Goal: Task Accomplishment & Management: Use online tool/utility

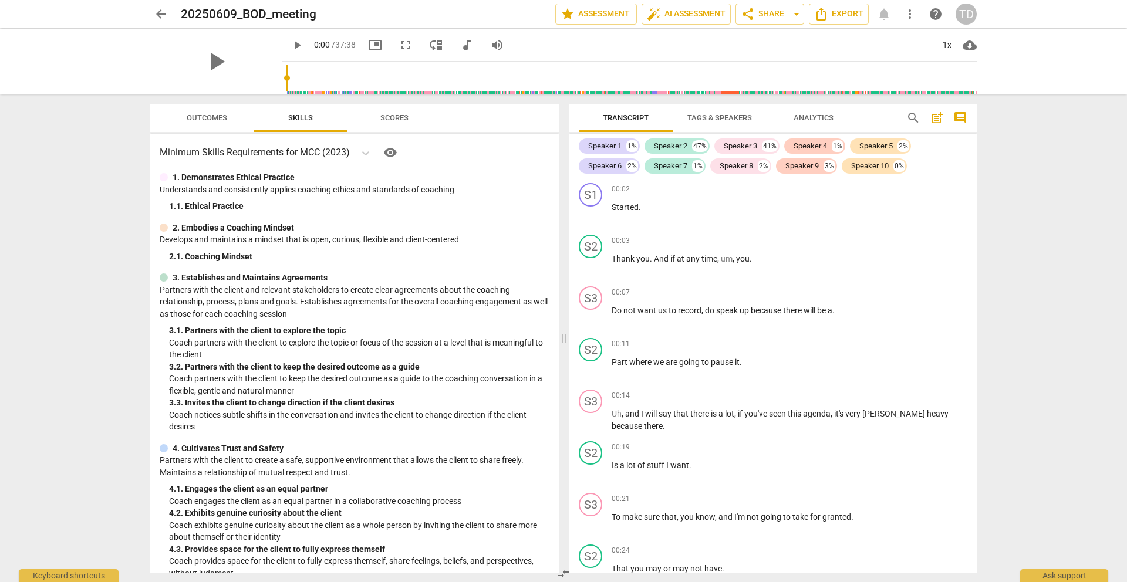
click at [908, 17] on span "more_vert" at bounding box center [910, 14] width 14 height 14
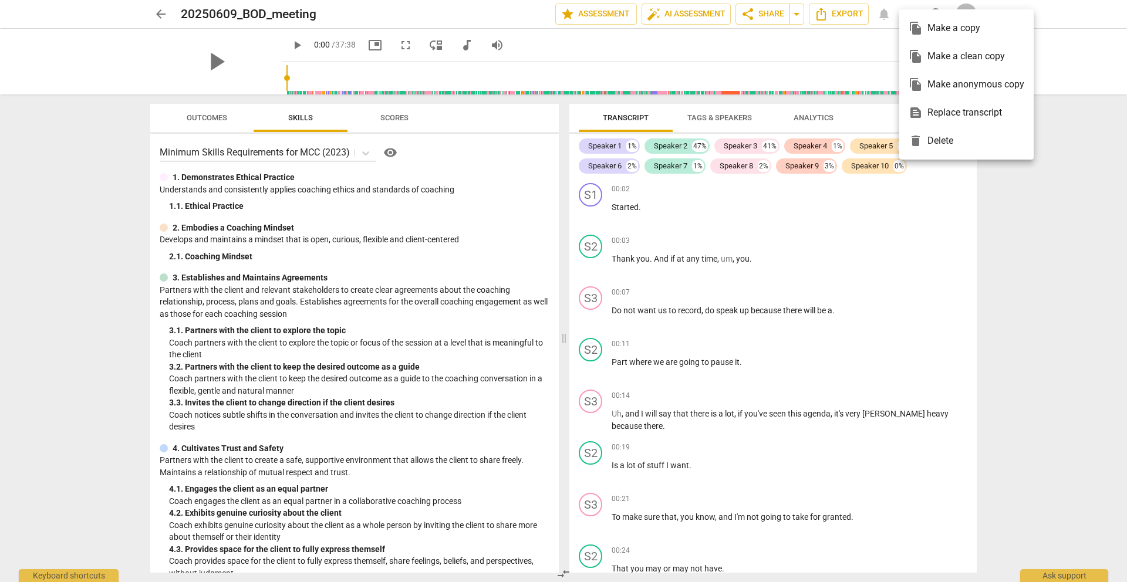
click at [1037, 183] on div at bounding box center [563, 291] width 1127 height 582
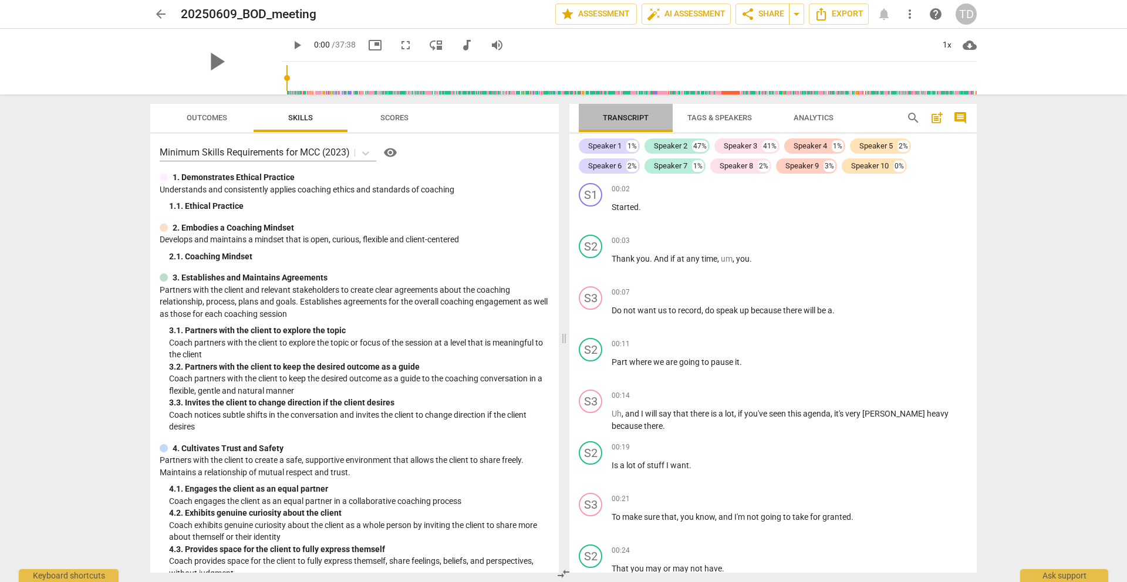
click at [630, 117] on span "Transcript" at bounding box center [626, 117] width 46 height 9
click at [938, 119] on span "post_add" at bounding box center [937, 118] width 14 height 14
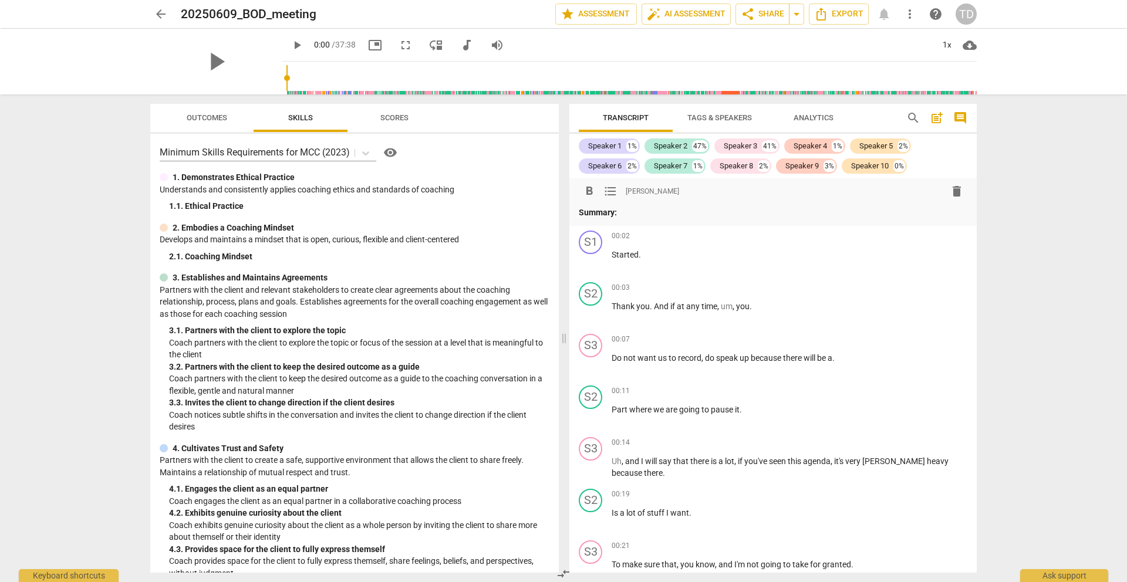
click at [938, 120] on span "post_add" at bounding box center [937, 118] width 14 height 14
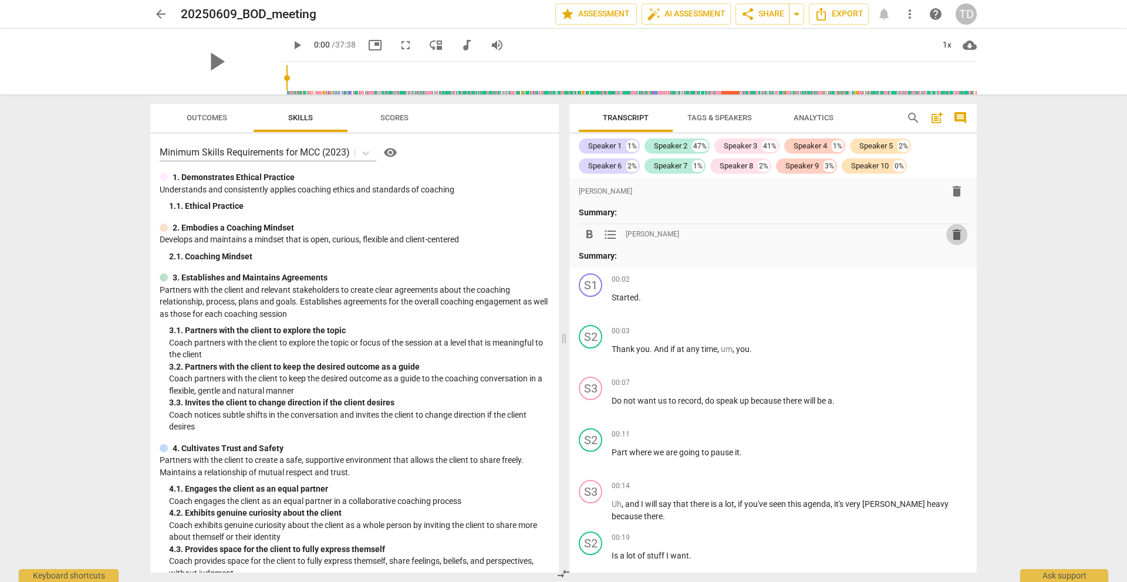
click at [952, 234] on span "delete" at bounding box center [957, 235] width 14 height 14
click at [645, 119] on span "Transcript" at bounding box center [626, 117] width 46 height 9
click at [798, 16] on span "arrow_drop_down" at bounding box center [797, 14] width 14 height 14
click at [850, 18] on span "Export" at bounding box center [838, 14] width 49 height 14
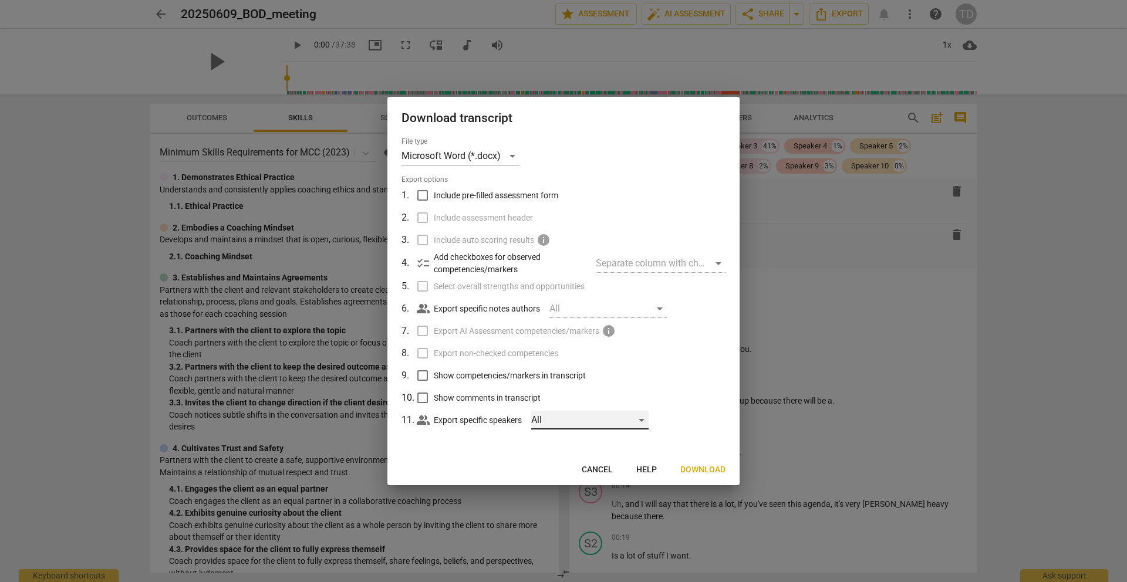
click at [646, 419] on div "All" at bounding box center [589, 420] width 117 height 19
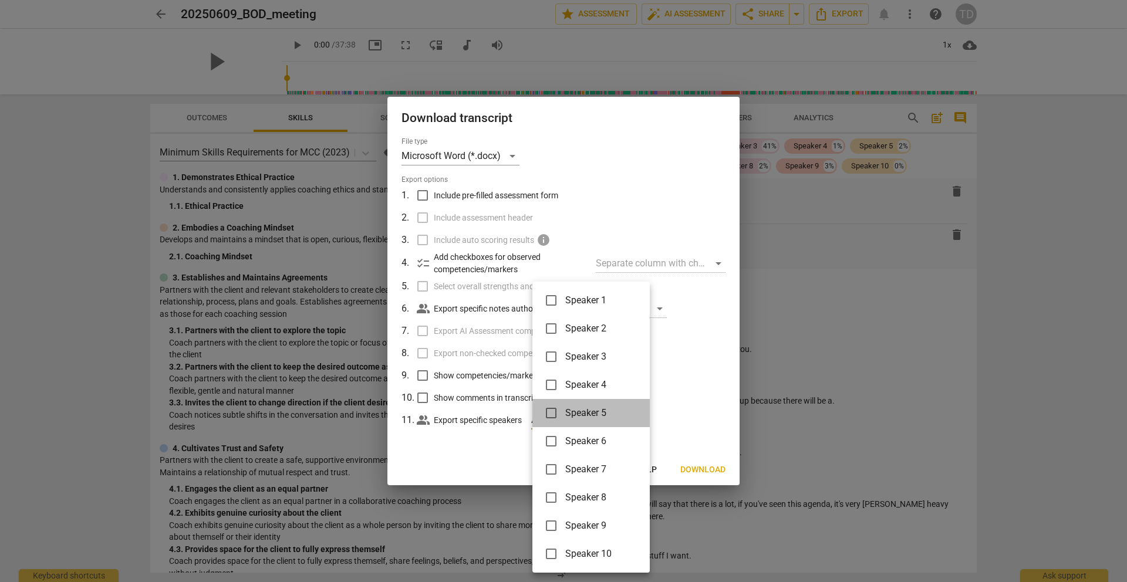
click at [646, 419] on li "Speaker 5" at bounding box center [591, 413] width 117 height 28
click at [645, 420] on li "Speaker 5" at bounding box center [591, 413] width 117 height 28
checkbox input "false"
click at [704, 409] on div at bounding box center [563, 291] width 1127 height 582
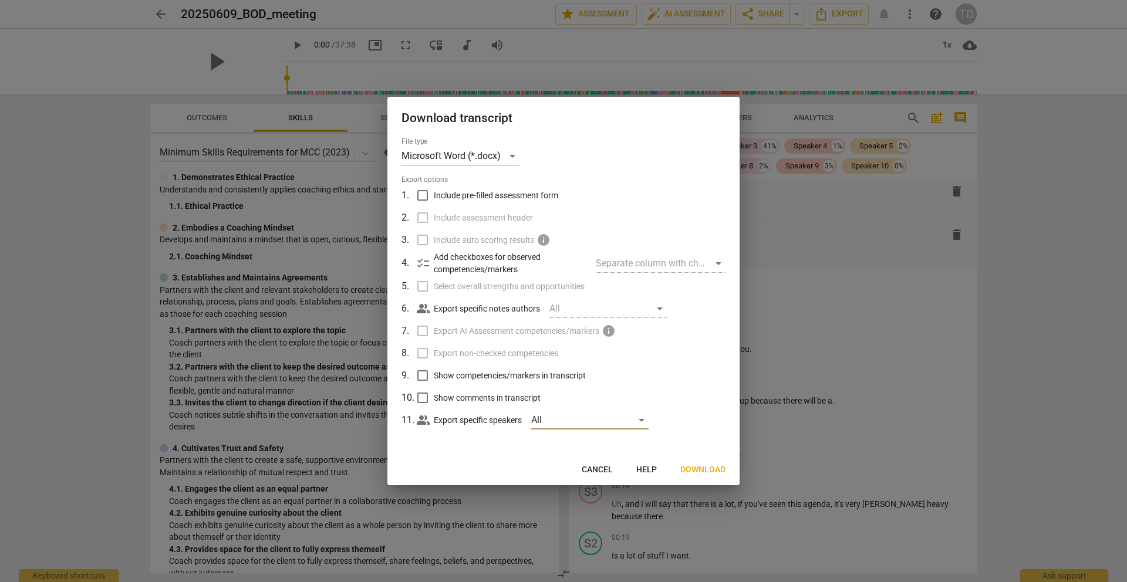
click at [813, 343] on div at bounding box center [563, 291] width 1127 height 582
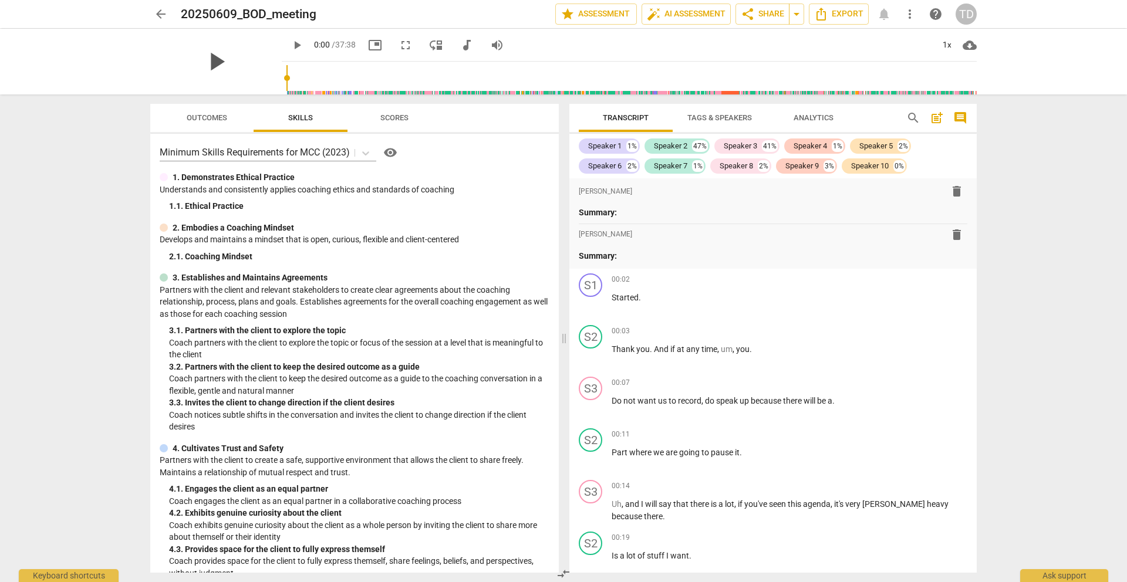
click at [231, 60] on span "play_arrow" at bounding box center [216, 61] width 31 height 31
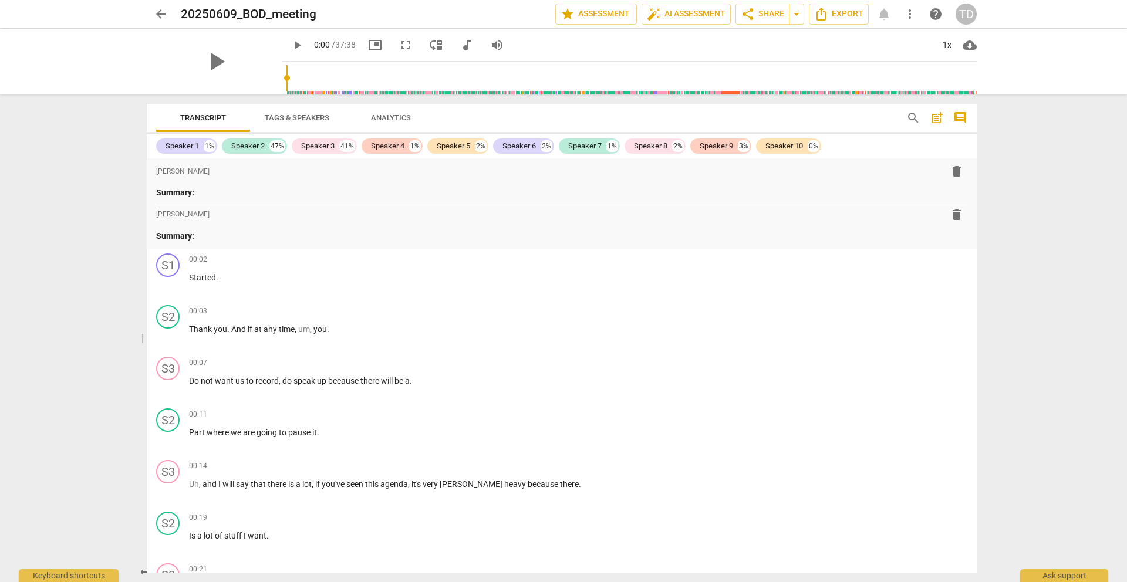
drag, startPoint x: 563, startPoint y: 341, endPoint x: 136, endPoint y: 312, distance: 427.8
click at [136, 312] on div "arrow_back 20250609_BOD_meeting edit star Assessment auto_fix_high AI Assessmen…" at bounding box center [563, 291] width 1127 height 582
click at [231, 62] on span "play_arrow" at bounding box center [216, 61] width 31 height 31
click at [304, 43] on span "play_arrow" at bounding box center [297, 45] width 14 height 14
click at [231, 62] on span "play_arrow" at bounding box center [216, 61] width 31 height 31
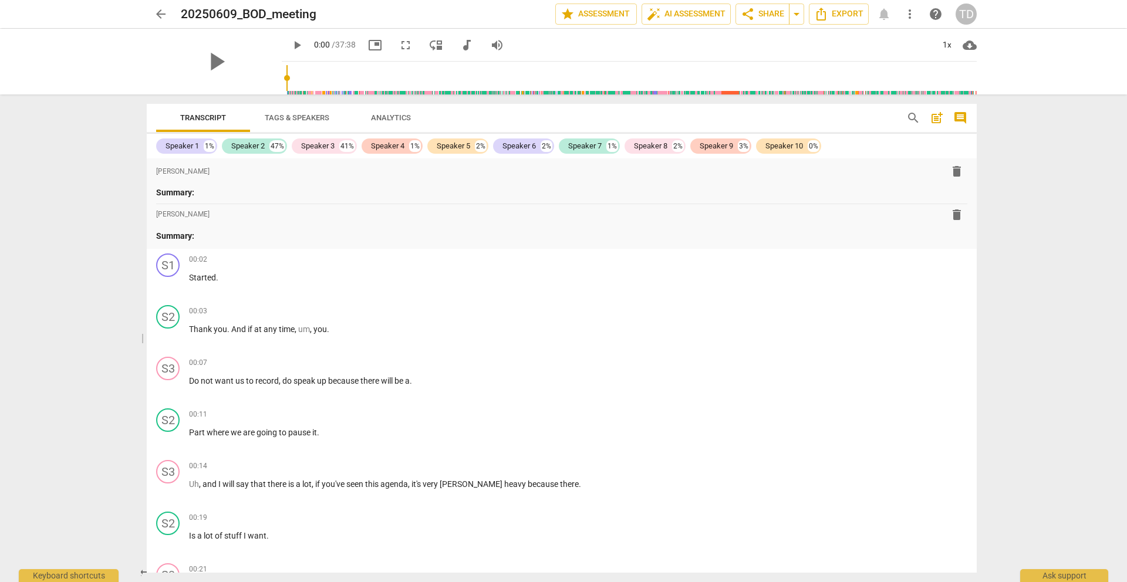
click at [1088, 163] on div "arrow_back 20250609_BOD_meeting edit star Assessment auto_fix_high AI Assessmen…" at bounding box center [563, 291] width 1127 height 582
click at [244, 16] on h2 "20250609_BOD_meeting" at bounding box center [249, 14] width 136 height 15
drag, startPoint x: 313, startPoint y: 11, endPoint x: 169, endPoint y: 7, distance: 143.9
click at [169, 7] on div "arrow_back 20250609_BOD_meeting edit star Assessment auto_fix_high AI Assessmen…" at bounding box center [563, 14] width 827 height 21
click at [190, 16] on h2 "20250609_BOD_meeting" at bounding box center [249, 14] width 136 height 15
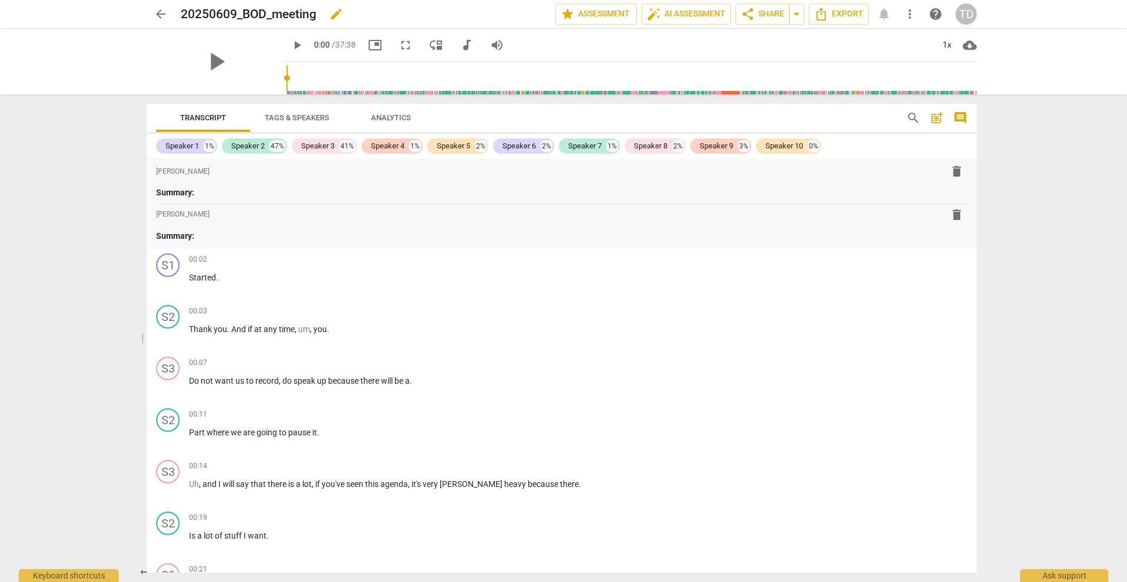
click at [317, 12] on div "20250609_BOD_meeting edit" at bounding box center [363, 14] width 365 height 21
drag, startPoint x: 316, startPoint y: 12, endPoint x: 180, endPoint y: 7, distance: 135.7
click at [181, 7] on h2 "20250609_BOD_meeting" at bounding box center [249, 14] width 136 height 15
copy h2 "20250609_BOD_meeting"
